Goal: Task Accomplishment & Management: Manage account settings

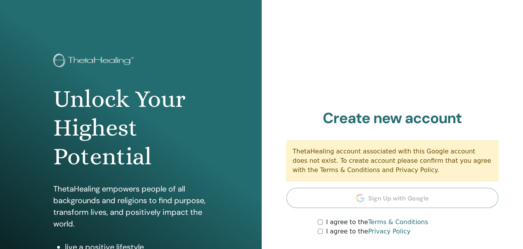
scroll to position [78, 0]
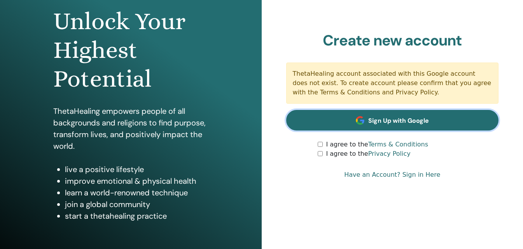
click at [393, 118] on span "Sign Up with Google" at bounding box center [398, 121] width 61 height 8
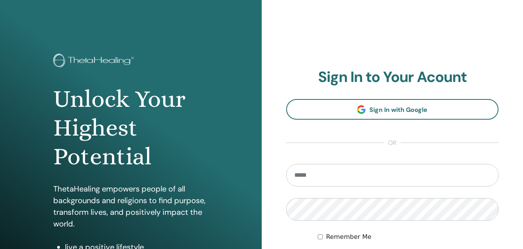
click at [363, 174] on input "email" at bounding box center [392, 175] width 213 height 23
type input "**********"
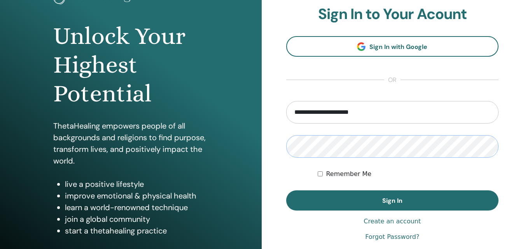
scroll to position [78, 0]
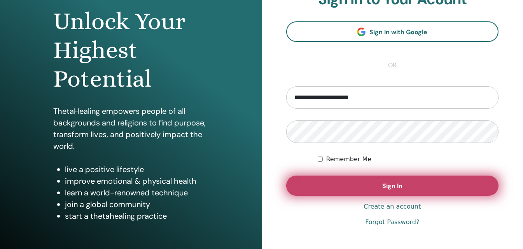
click at [399, 187] on span "Sign In" at bounding box center [392, 186] width 20 height 8
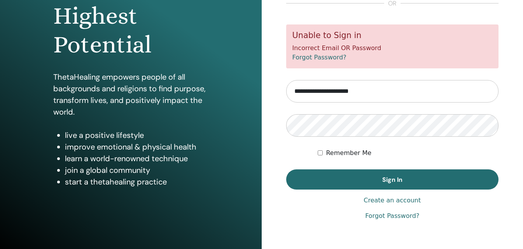
scroll to position [117, 0]
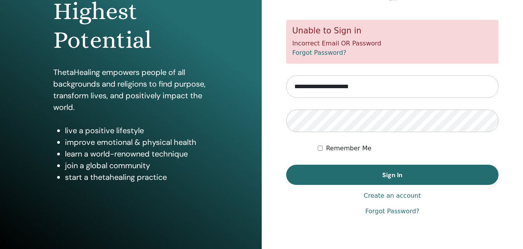
click at [383, 209] on link "Forgot Password?" at bounding box center [392, 211] width 54 height 9
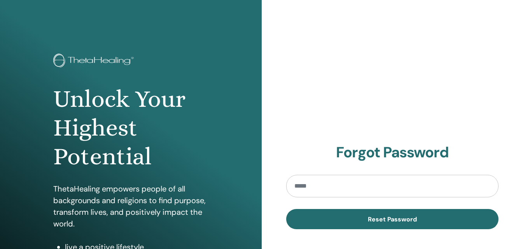
click at [332, 185] on input "email" at bounding box center [392, 186] width 213 height 23
type input "**********"
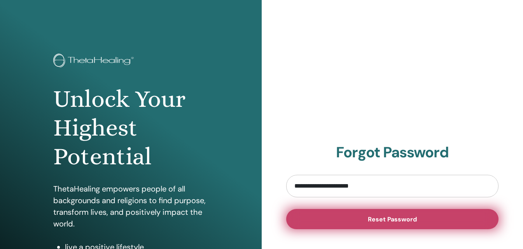
click at [396, 224] on button "Reset Password" at bounding box center [392, 219] width 213 height 20
